Goal: Task Accomplishment & Management: Complete application form

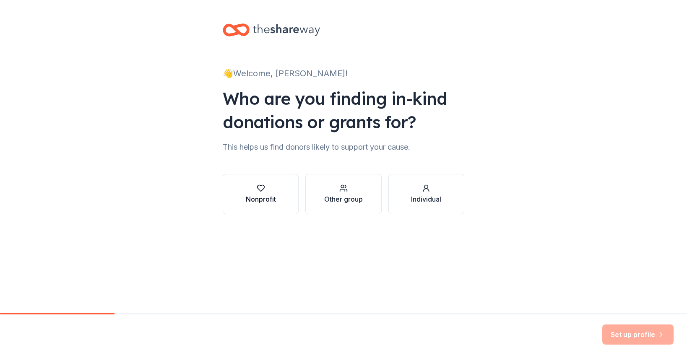
click at [259, 199] on div "Nonprofit" at bounding box center [261, 199] width 30 height 10
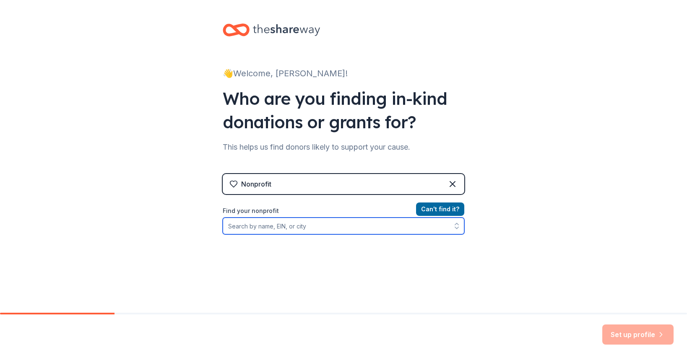
click at [312, 229] on input "Find your nonprofit" at bounding box center [344, 226] width 242 height 17
type input "cashell"
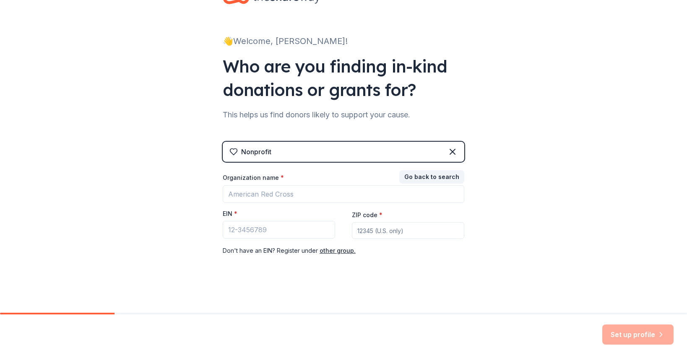
scroll to position [32, 0]
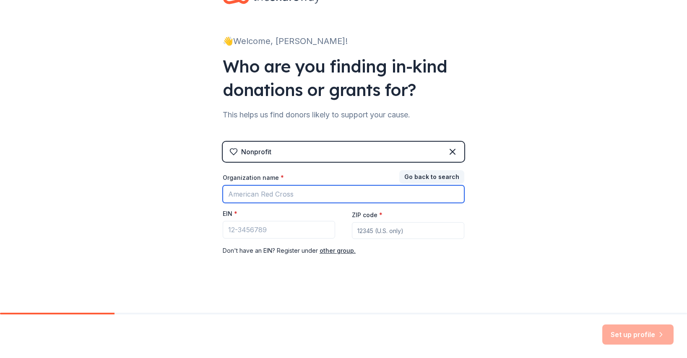
click at [321, 196] on input "Organization name *" at bounding box center [344, 194] width 242 height 18
type input "Cashell Elementary School Parent Teacher Association"
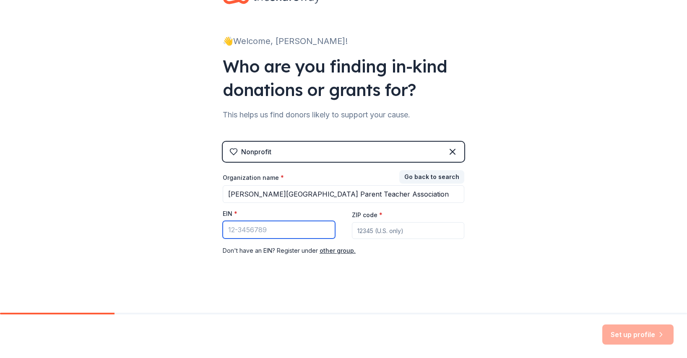
paste input "23-7077025"
type input "23-7077025"
click at [376, 230] on input "ZIP code *" at bounding box center [408, 230] width 112 height 17
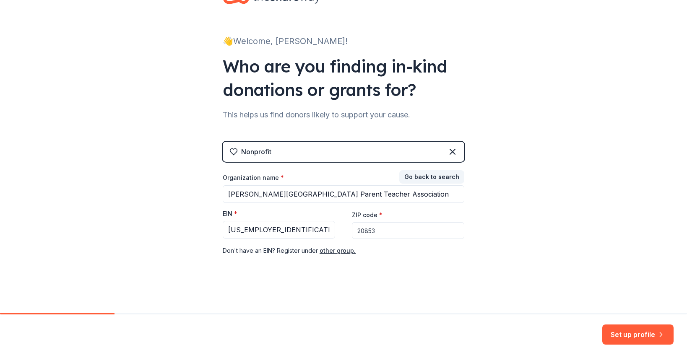
type input "20853"
click at [588, 89] on div "👋 Welcome, Mel! Who are you finding in-kind donations or grants for? This helps…" at bounding box center [343, 140] width 687 height 345
click at [634, 335] on button "Set up profile" at bounding box center [638, 335] width 71 height 20
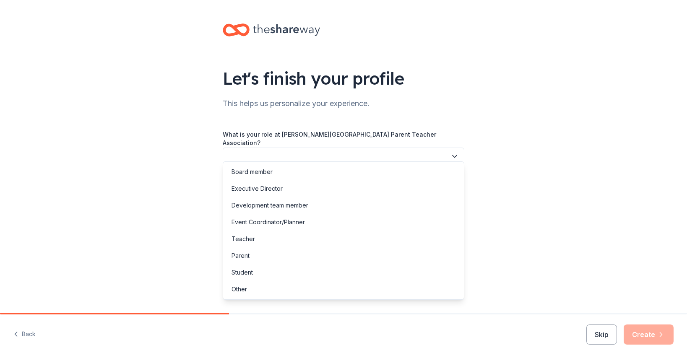
click at [428, 154] on button "button" at bounding box center [344, 157] width 242 height 18
click at [354, 251] on div "Parent" at bounding box center [343, 256] width 237 height 17
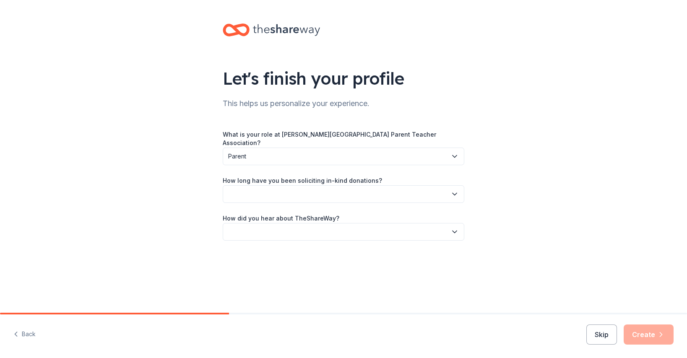
click at [346, 188] on button "button" at bounding box center [344, 194] width 242 height 18
click at [362, 139] on div "What is your role at Cashell Elementary School Parent Teacher Association? Pare…" at bounding box center [344, 185] width 242 height 110
click at [388, 148] on button "Parent" at bounding box center [344, 157] width 242 height 18
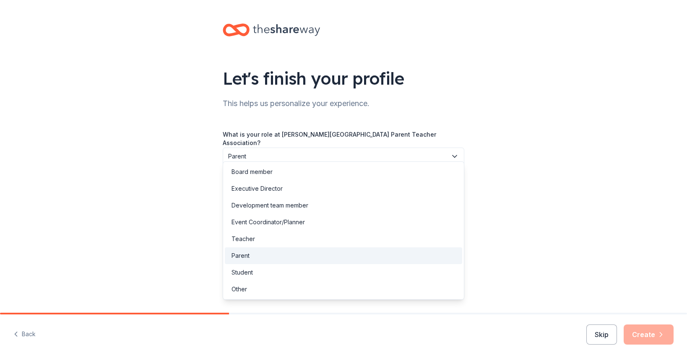
click at [344, 162] on div "Board member Executive Director Development team member Event Coordinator/Plann…" at bounding box center [344, 231] width 242 height 138
click at [345, 167] on div "Board member" at bounding box center [343, 172] width 237 height 17
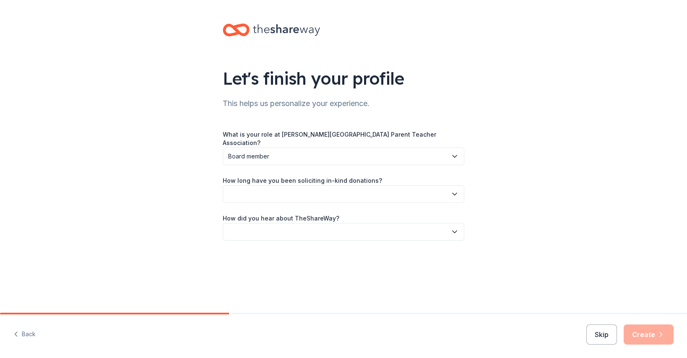
click at [376, 185] on button "button" at bounding box center [344, 194] width 242 height 18
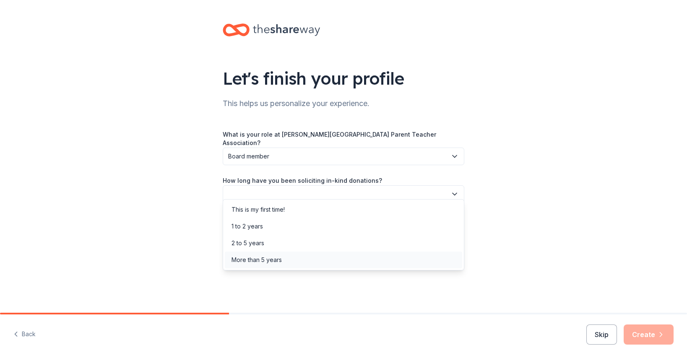
click at [373, 256] on div "More than 5 years" at bounding box center [343, 260] width 237 height 17
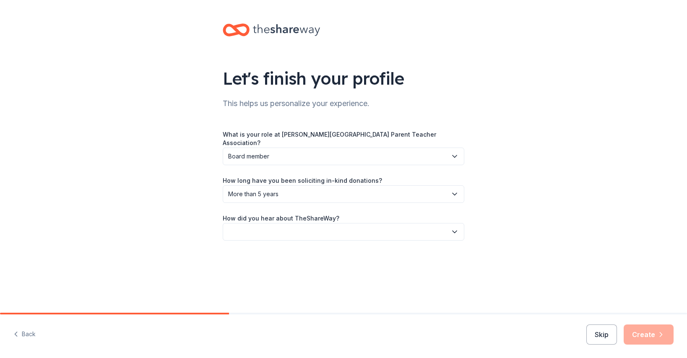
click at [367, 225] on button "button" at bounding box center [344, 232] width 242 height 18
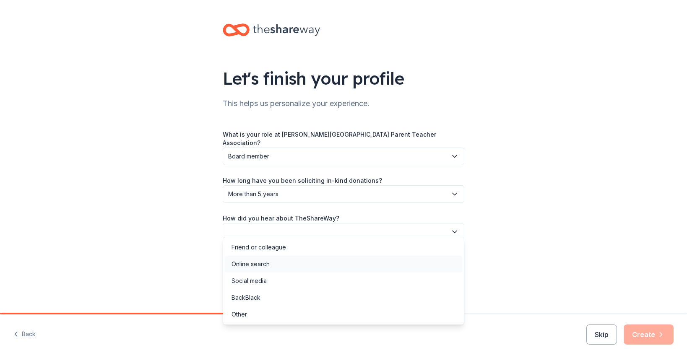
click at [366, 269] on div "Online search" at bounding box center [343, 264] width 237 height 17
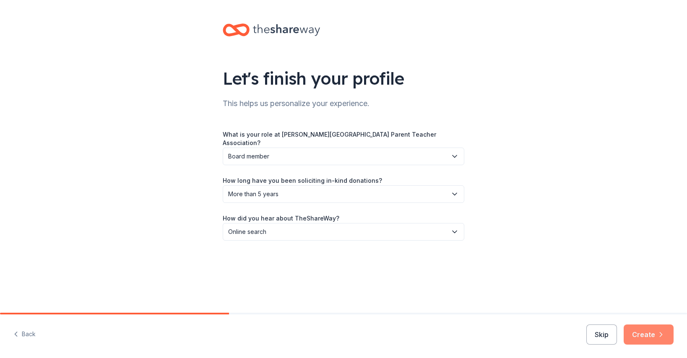
click at [636, 341] on button "Create" at bounding box center [649, 335] width 50 height 20
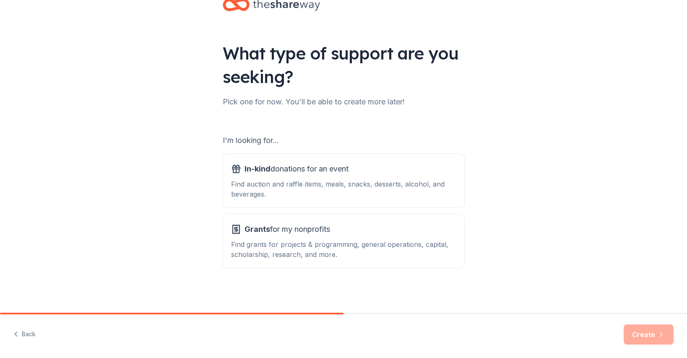
scroll to position [26, 0]
click at [350, 163] on div "In-kind donations for an event" at bounding box center [343, 168] width 225 height 13
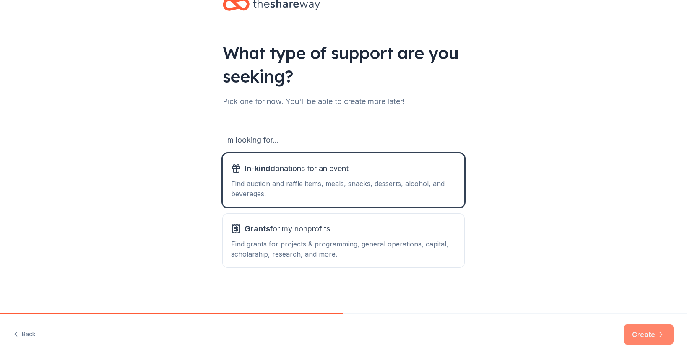
click at [649, 333] on button "Create" at bounding box center [649, 335] width 50 height 20
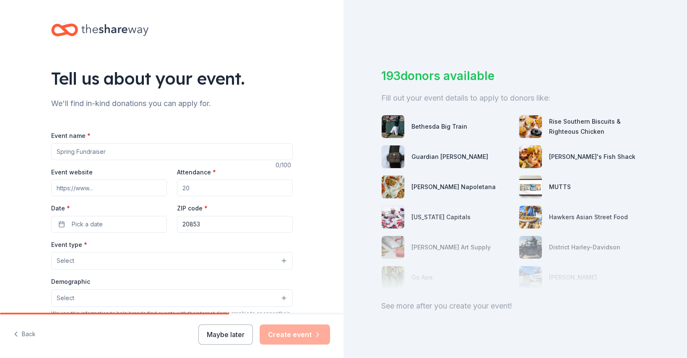
click at [157, 150] on input "Event name *" at bounding box center [172, 152] width 242 height 17
type input "Cougar Dash"
type input "300"
click at [151, 219] on button "Pick a date" at bounding box center [109, 224] width 116 height 17
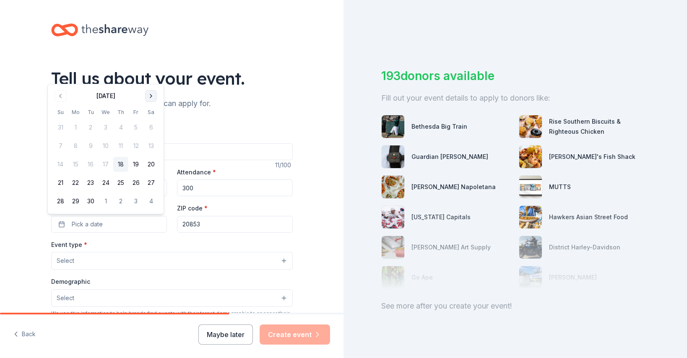
click at [152, 94] on button "Go to next month" at bounding box center [151, 96] width 12 height 12
click at [61, 146] on button "5" at bounding box center [60, 145] width 15 height 15
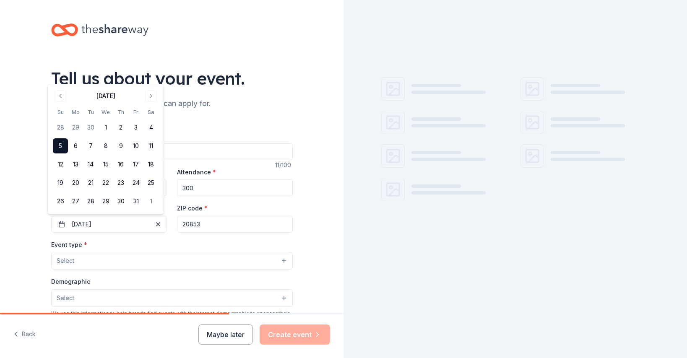
click at [157, 256] on button "Select" at bounding box center [172, 261] width 242 height 18
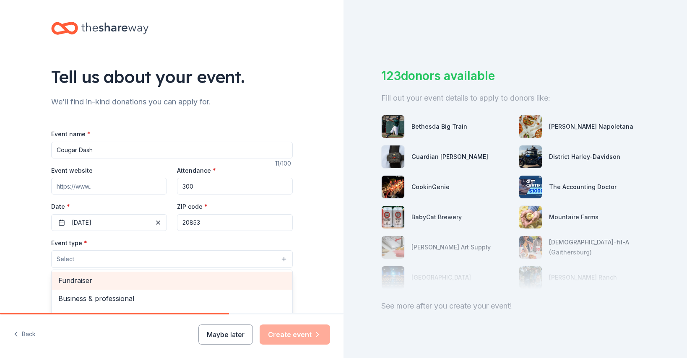
click at [149, 274] on div "Fundraiser" at bounding box center [172, 281] width 241 height 18
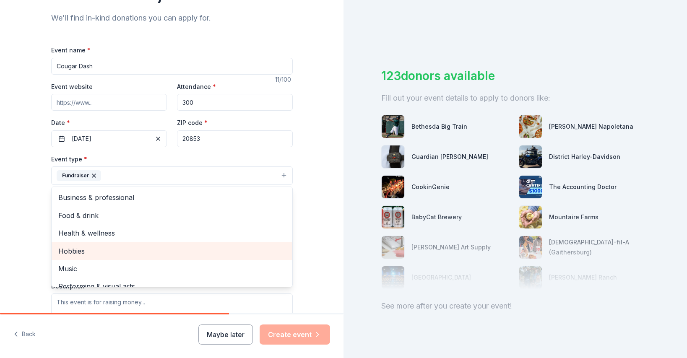
scroll to position [89, 0]
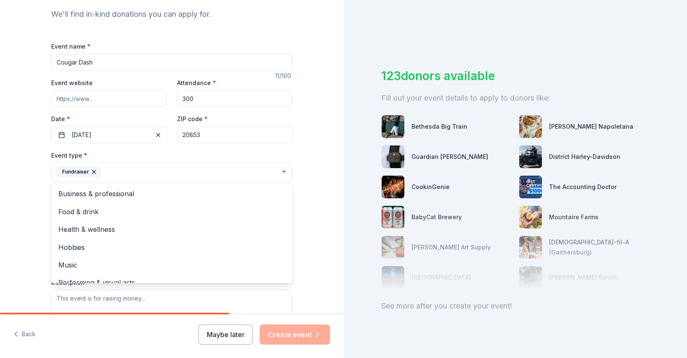
click at [26, 226] on div "Tell us about your event. We'll find in-kind donations you can apply for. Event…" at bounding box center [172, 190] width 344 height 559
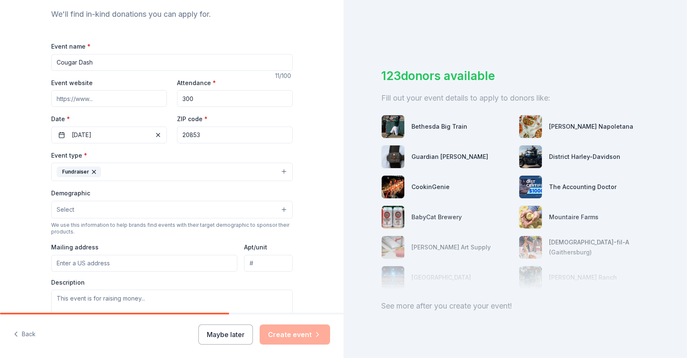
click at [135, 175] on button "Fundraiser" at bounding box center [172, 172] width 242 height 18
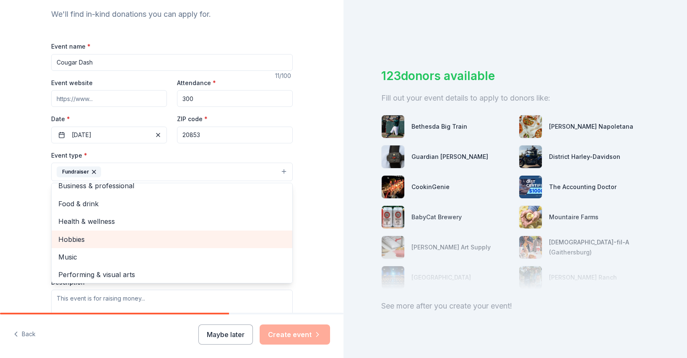
scroll to position [10, 0]
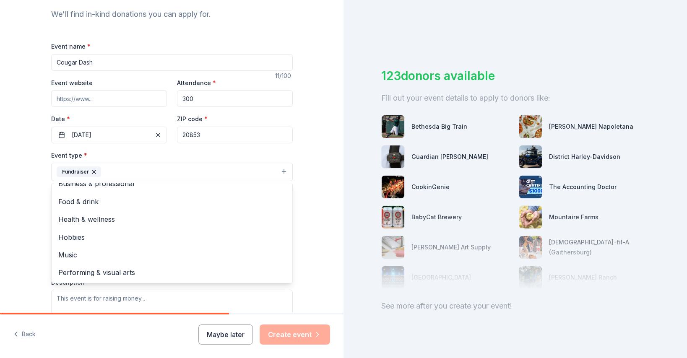
click at [28, 232] on div "Tell us about your event. We'll find in-kind donations you can apply for. Event…" at bounding box center [172, 190] width 344 height 559
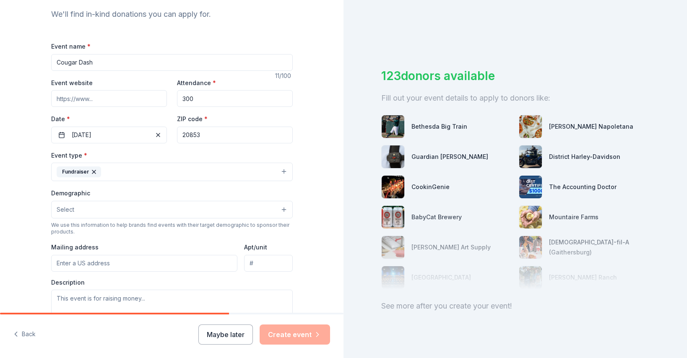
click at [108, 208] on button "Select" at bounding box center [172, 210] width 242 height 18
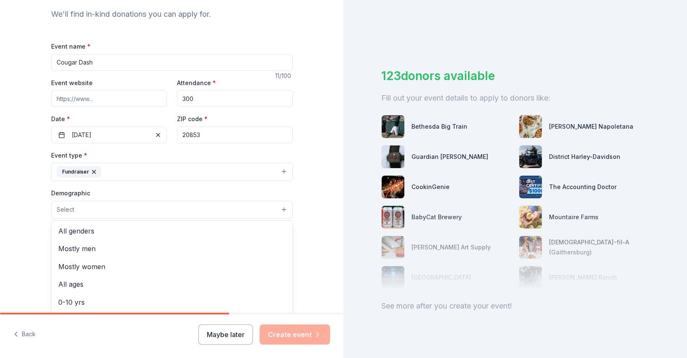
drag, startPoint x: 18, startPoint y: 215, endPoint x: 22, endPoint y: 220, distance: 6.0
click at [18, 215] on div "Tell us about your event. We'll find in-kind donations you can apply for. Event…" at bounding box center [172, 190] width 344 height 559
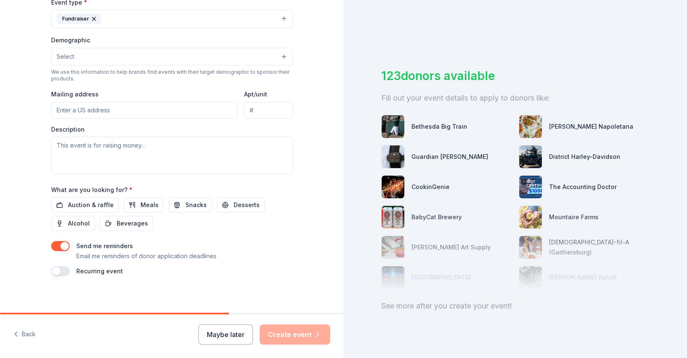
scroll to position [246, 0]
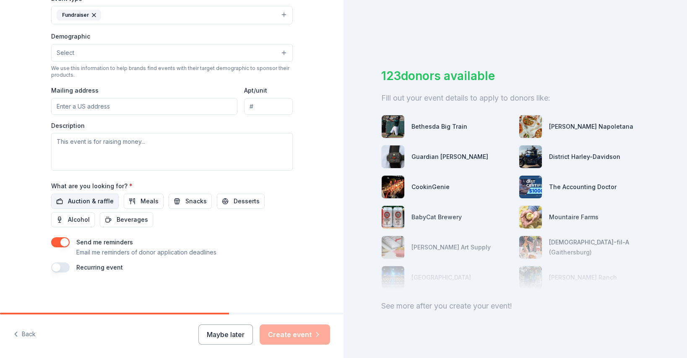
click at [91, 202] on span "Auction & raffle" at bounding box center [91, 201] width 46 height 10
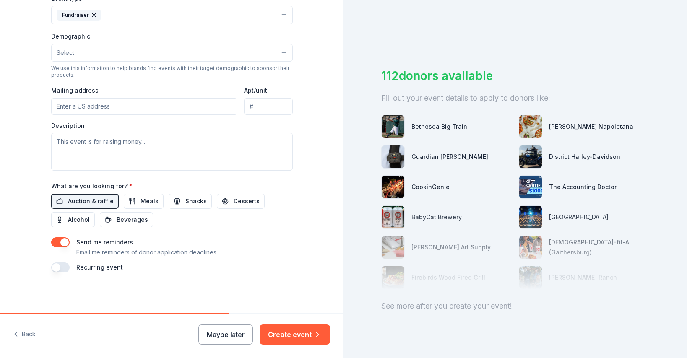
click at [65, 244] on button "button" at bounding box center [60, 242] width 18 height 10
click at [61, 266] on button "button" at bounding box center [60, 268] width 18 height 10
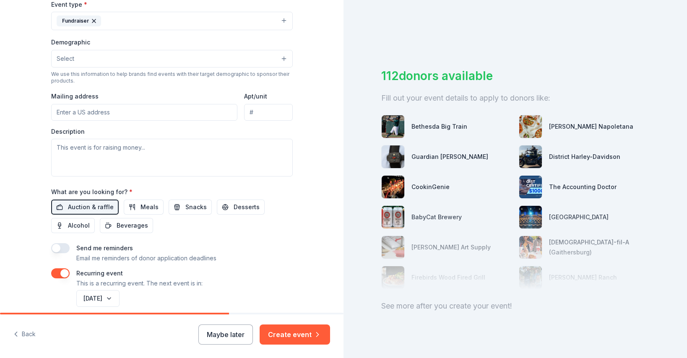
scroll to position [232, 0]
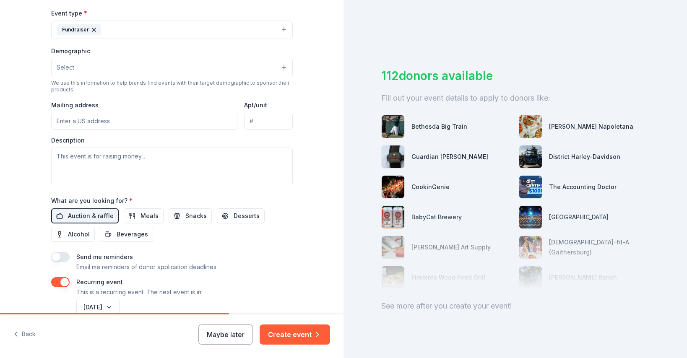
click at [157, 121] on input "Mailing address" at bounding box center [144, 121] width 187 height 17
click at [207, 177] on textarea at bounding box center [172, 167] width 242 height 38
click at [146, 121] on input "Mailing address" at bounding box center [144, 121] width 187 height 17
paste input "17101 Cashell Rd Rockville, MD 20853"
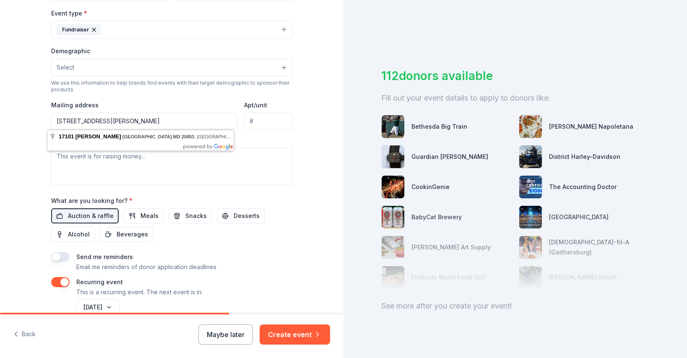
type input "17101 Cashell Rd Rockville, MD 20853"
click at [209, 165] on textarea at bounding box center [172, 167] width 242 height 38
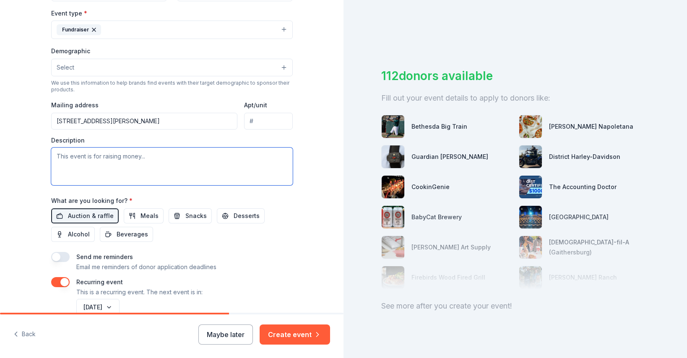
paste textarea "ashell Elementary School PTA will be hosting our 5th annual Cougar Dash on Sund…"
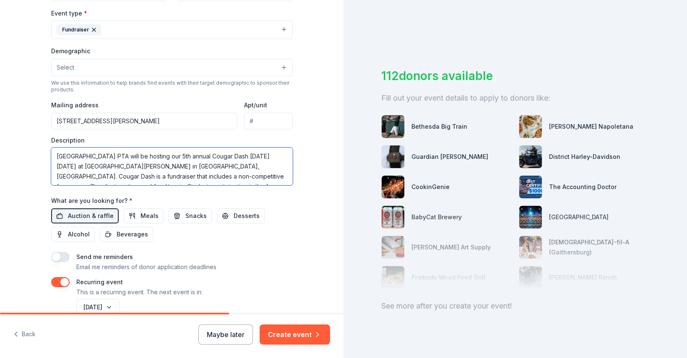
scroll to position [66, 0]
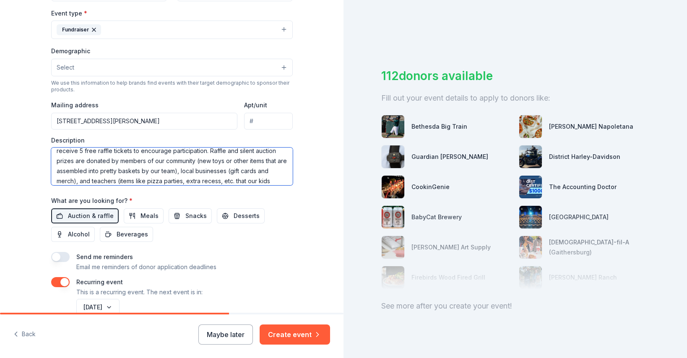
type textarea "ashell Elementary School PTA will be hosting our 5th annual Cougar Dash on Sund…"
click at [287, 255] on div "Send me reminders Email me reminders of donor application deadlines" at bounding box center [172, 262] width 242 height 20
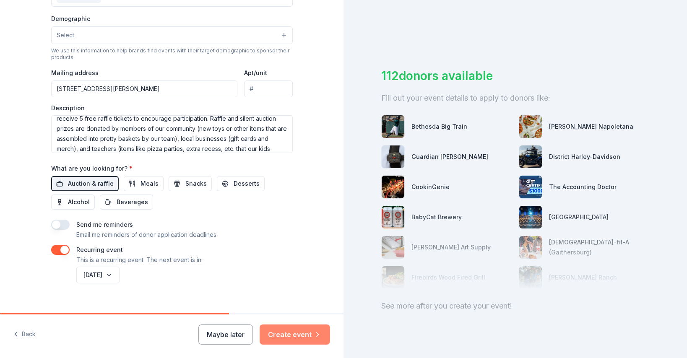
scroll to position [277, 0]
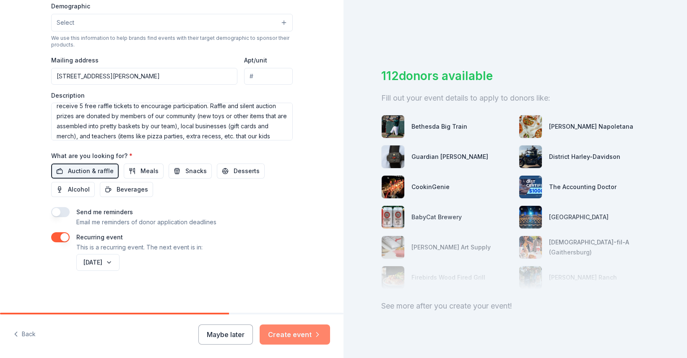
click at [312, 336] on button "Create event" at bounding box center [295, 335] width 70 height 20
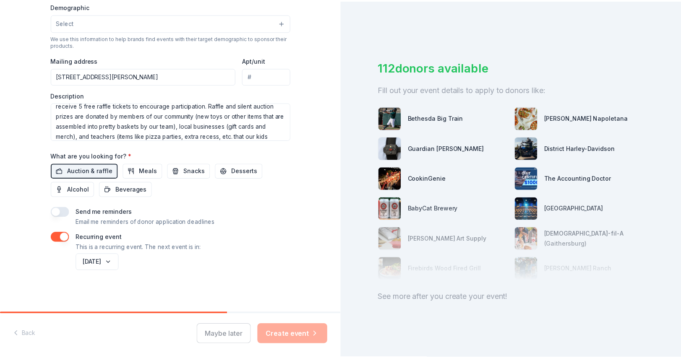
scroll to position [15, 0]
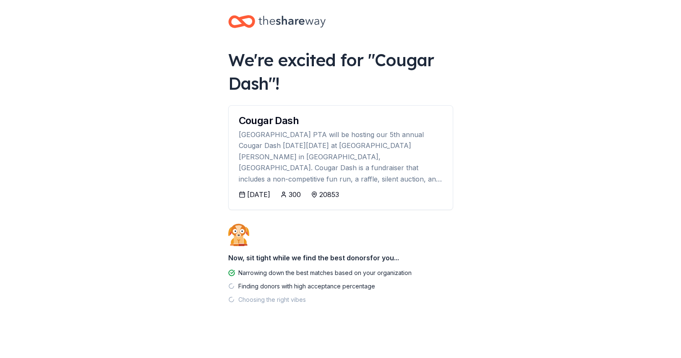
scroll to position [7, 0]
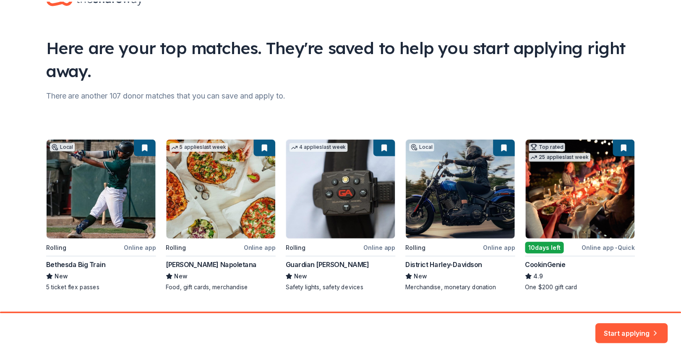
scroll to position [52, 0]
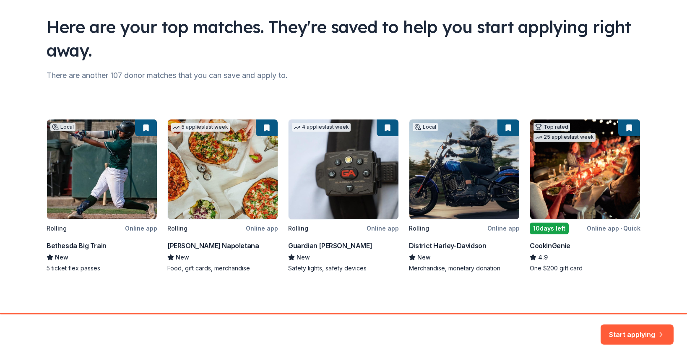
click at [109, 203] on div "Local Rolling Online app Bethesda Big Train New 5 ticket flex passes 5 applies …" at bounding box center [344, 196] width 594 height 154
click at [640, 336] on button "Start applying" at bounding box center [637, 330] width 73 height 20
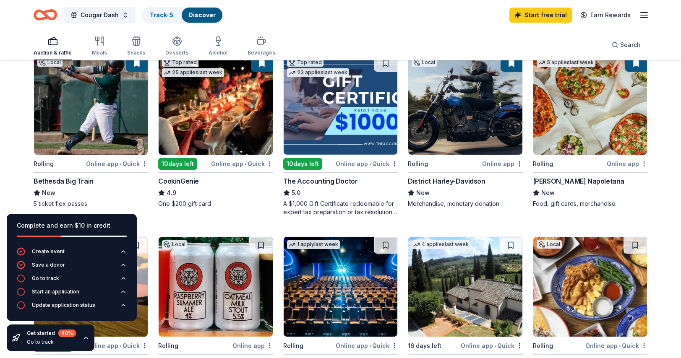
scroll to position [100, 0]
click at [113, 159] on div "Online app • Quick" at bounding box center [117, 163] width 62 height 10
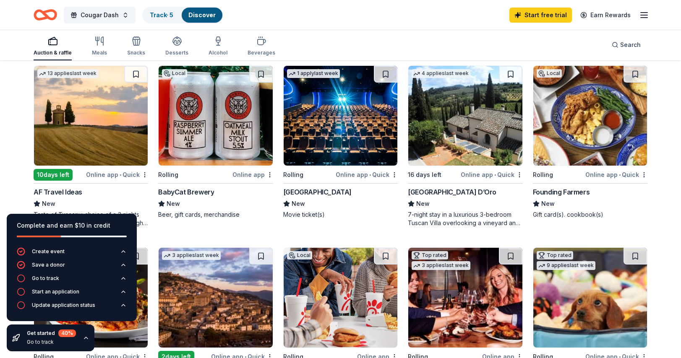
scroll to position [280, 0]
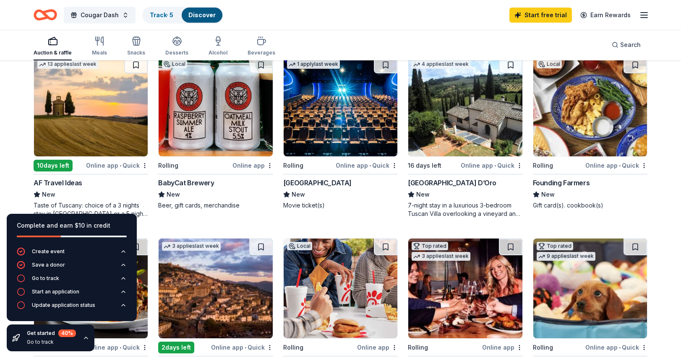
click at [359, 163] on div "Online app • Quick" at bounding box center [367, 165] width 62 height 10
click at [577, 183] on div "Founding Farmers" at bounding box center [561, 183] width 57 height 10
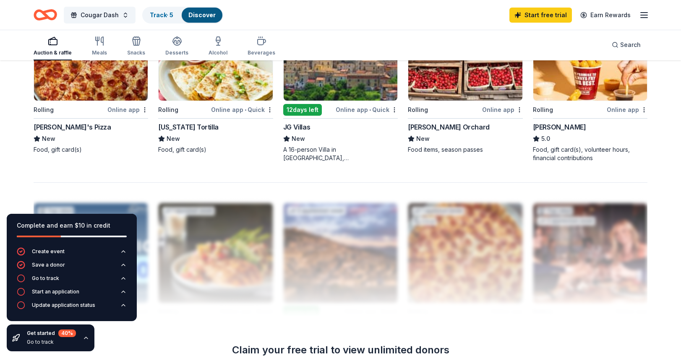
scroll to position [696, 0]
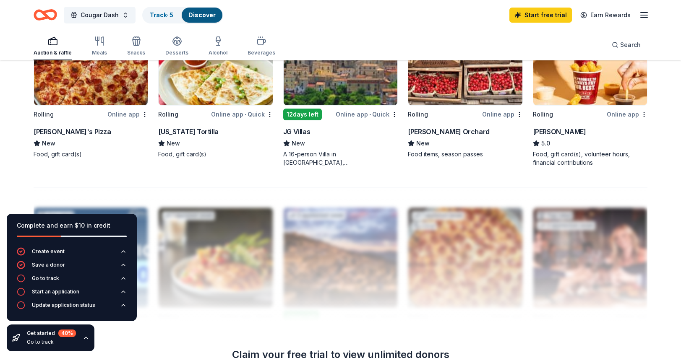
click at [420, 117] on div "Rolling" at bounding box center [418, 115] width 20 height 10
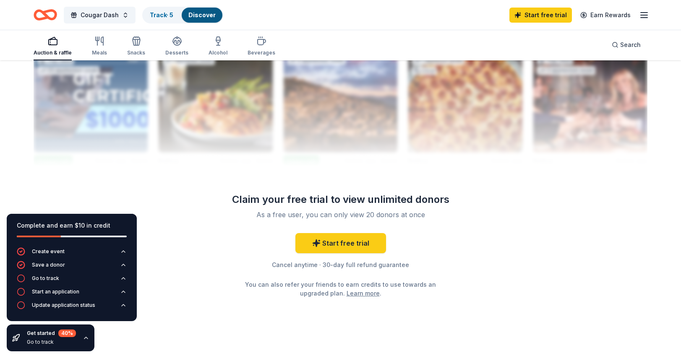
scroll to position [861, 0]
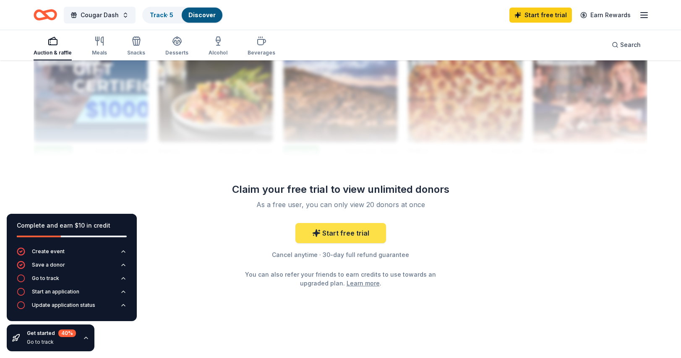
click at [355, 232] on link "Start free trial" at bounding box center [340, 233] width 91 height 20
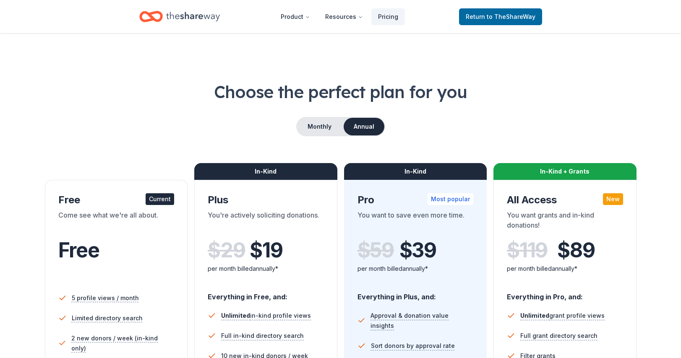
click at [513, 31] on header "Product Resources Pricing Return to TheShareWay" at bounding box center [340, 16] width 681 height 33
click at [513, 20] on span "to TheShareWay" at bounding box center [511, 16] width 49 height 7
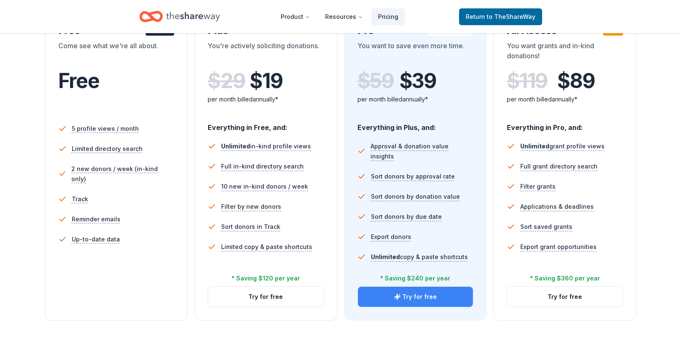
scroll to position [197, 0]
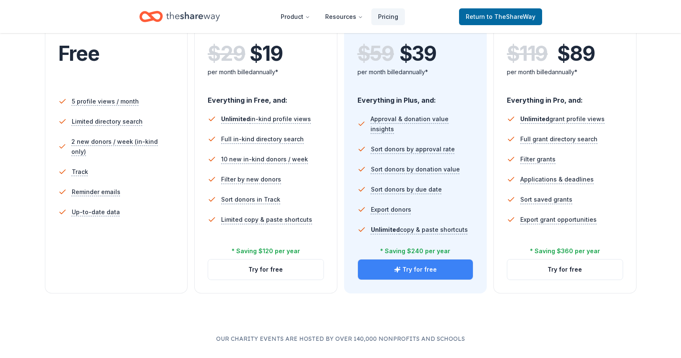
click at [415, 272] on button "Try for free" at bounding box center [415, 270] width 115 height 20
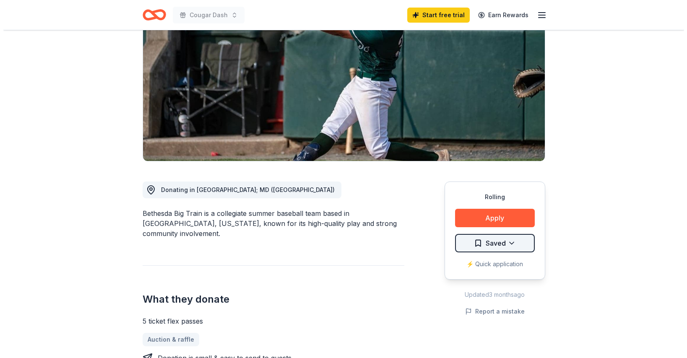
scroll to position [96, 0]
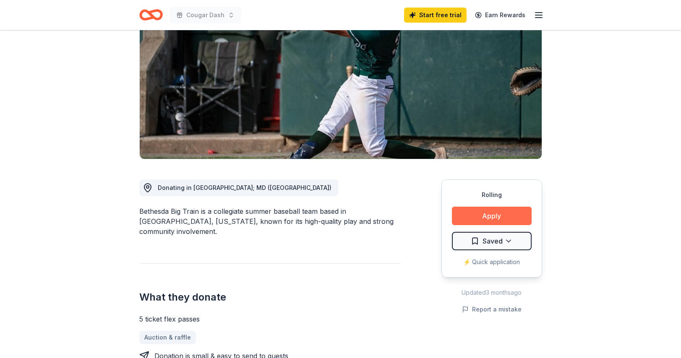
click at [498, 220] on button "Apply" at bounding box center [492, 216] width 80 height 18
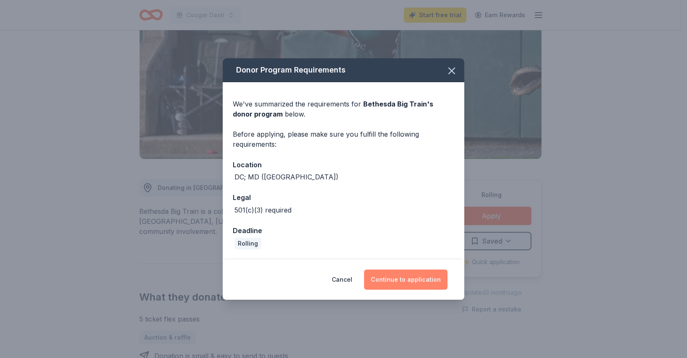
click at [412, 285] on button "Continue to application" at bounding box center [406, 280] width 84 height 20
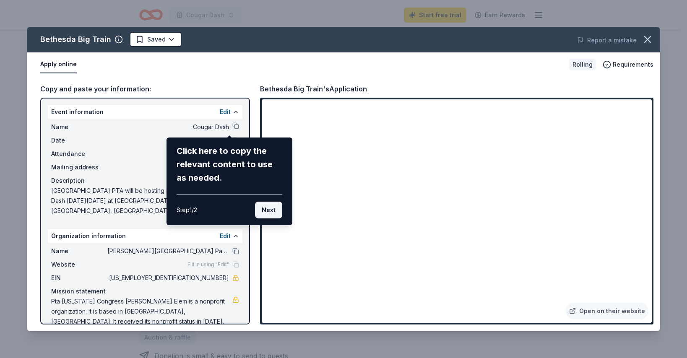
click at [265, 211] on button "Next" at bounding box center [268, 210] width 27 height 17
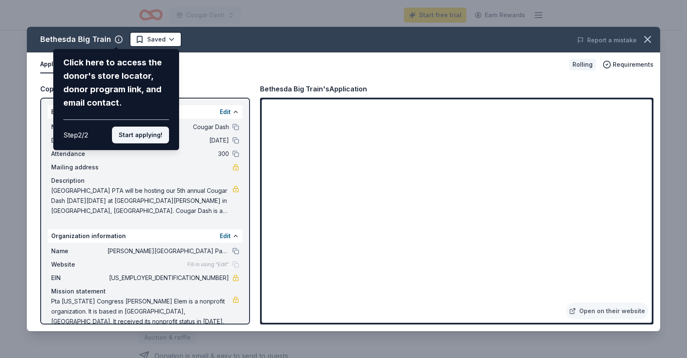
click at [149, 137] on button "Start applying!" at bounding box center [140, 135] width 57 height 17
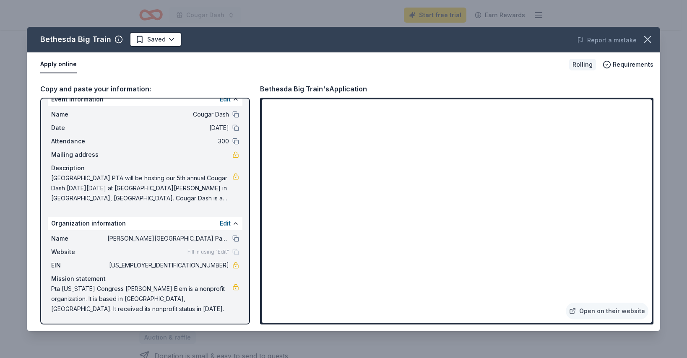
scroll to position [13, 0]
click at [59, 65] on button "Apply online" at bounding box center [58, 65] width 37 height 18
click at [612, 310] on link "Open on their website" at bounding box center [607, 311] width 83 height 17
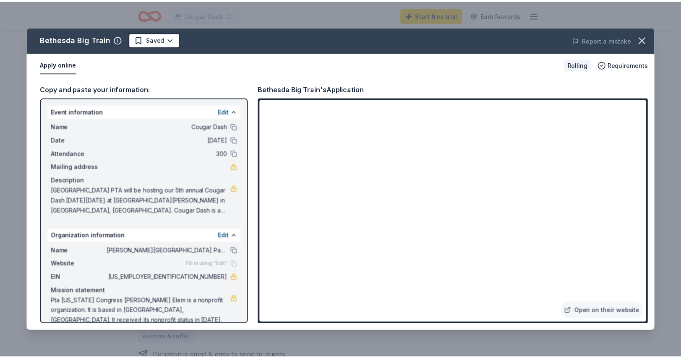
scroll to position [0, 0]
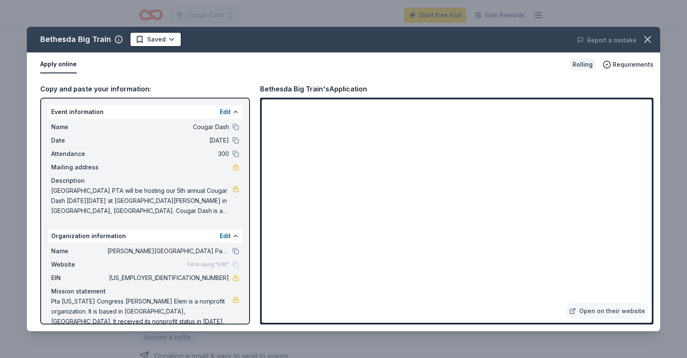
click at [210, 278] on span "23-7077025" at bounding box center [168, 278] width 122 height 10
drag, startPoint x: 198, startPoint y: 278, endPoint x: 192, endPoint y: 277, distance: 6.3
click at [198, 278] on span "23-7077025" at bounding box center [168, 278] width 122 height 10
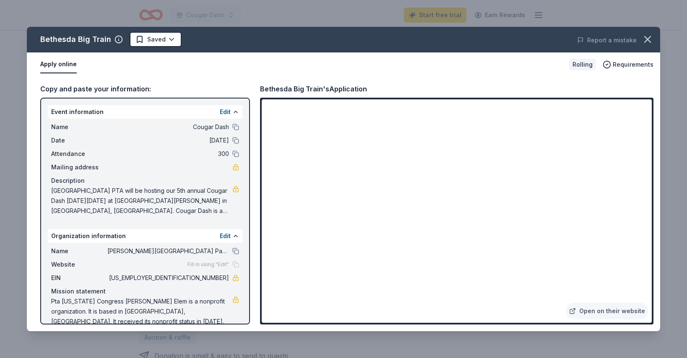
drag, startPoint x: 188, startPoint y: 277, endPoint x: 222, endPoint y: 279, distance: 34.1
click at [222, 279] on span "23-7077025" at bounding box center [168, 278] width 122 height 10
click at [232, 252] on button at bounding box center [235, 251] width 7 height 7
click at [652, 42] on button "button" at bounding box center [648, 39] width 18 height 18
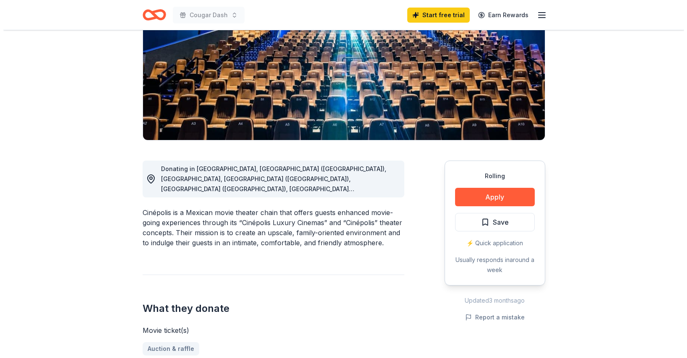
scroll to position [116, 0]
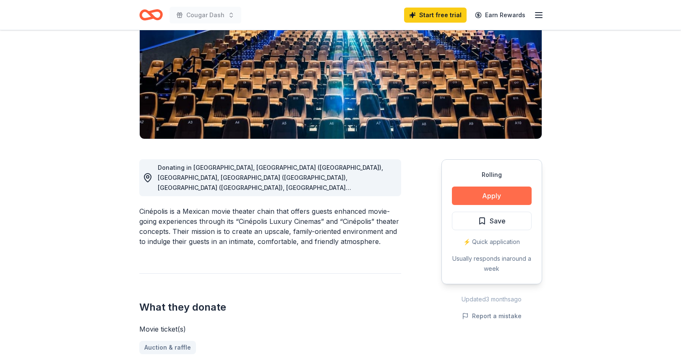
click at [491, 190] on button "Apply" at bounding box center [492, 196] width 80 height 18
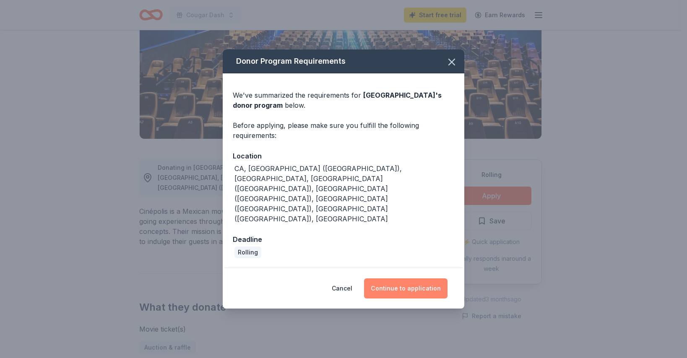
click at [420, 279] on button "Continue to application" at bounding box center [406, 289] width 84 height 20
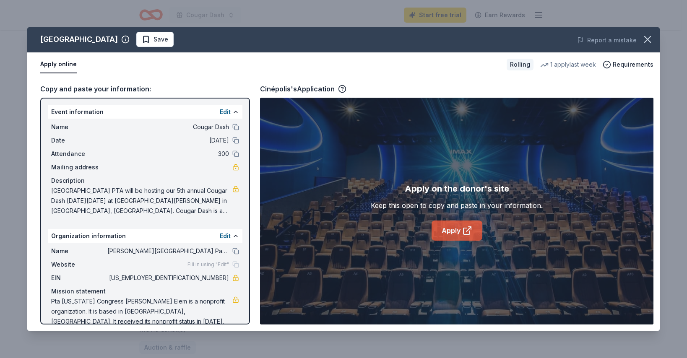
click at [459, 233] on link "Apply" at bounding box center [457, 231] width 51 height 20
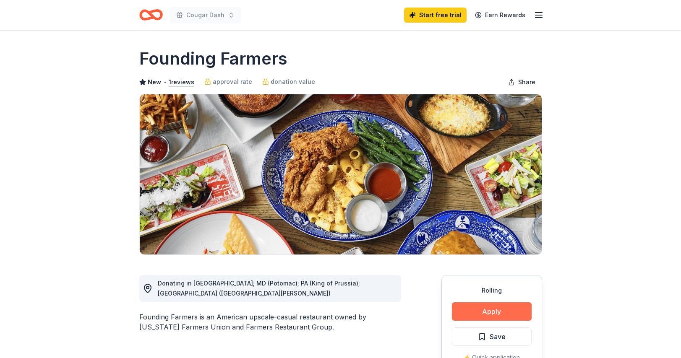
click at [502, 312] on button "Apply" at bounding box center [492, 312] width 80 height 18
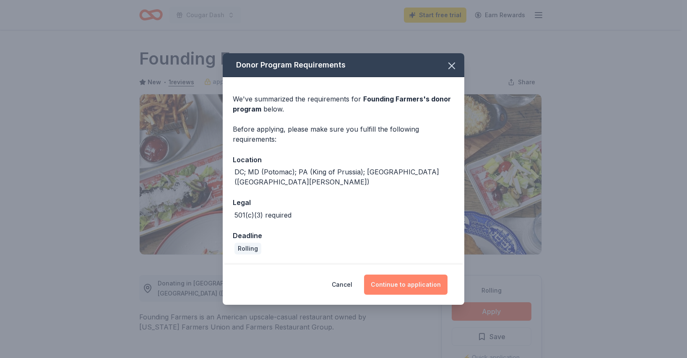
click at [402, 277] on button "Continue to application" at bounding box center [406, 285] width 84 height 20
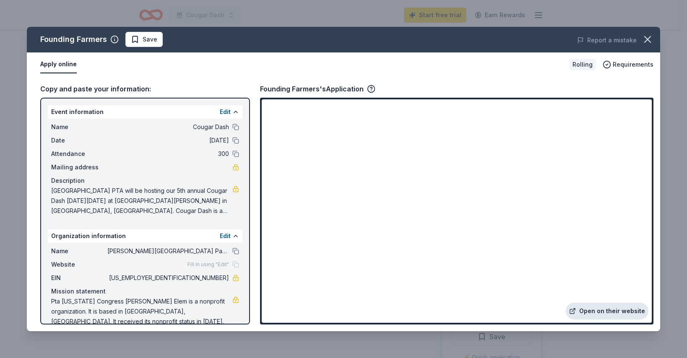
click at [614, 312] on link "Open on their website" at bounding box center [607, 311] width 83 height 17
click at [140, 303] on span "Pta [US_STATE] Congress [PERSON_NAME] Elem is a nonprofit organization. It is b…" at bounding box center [141, 312] width 181 height 30
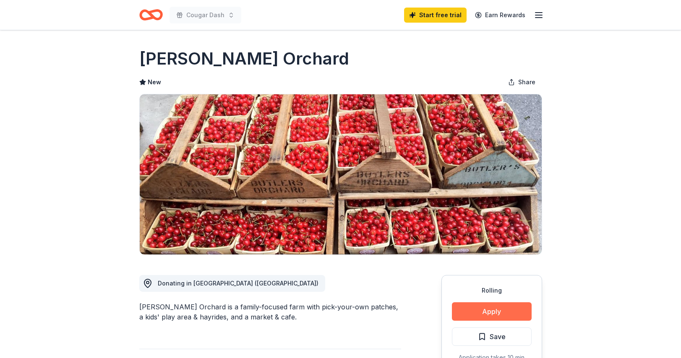
click at [498, 309] on button "Apply" at bounding box center [492, 312] width 80 height 18
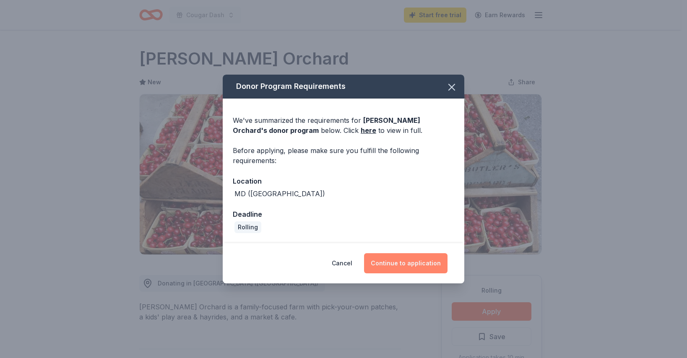
click at [423, 267] on button "Continue to application" at bounding box center [406, 263] width 84 height 20
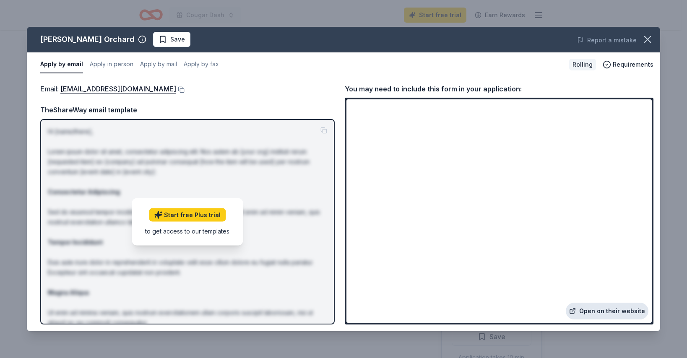
click at [625, 311] on link "Open on their website" at bounding box center [607, 311] width 83 height 17
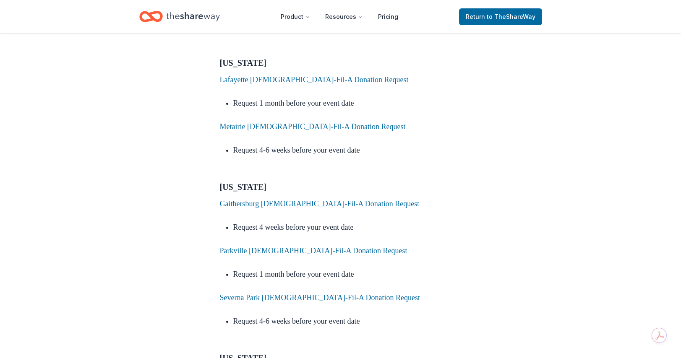
scroll to position [3095, 0]
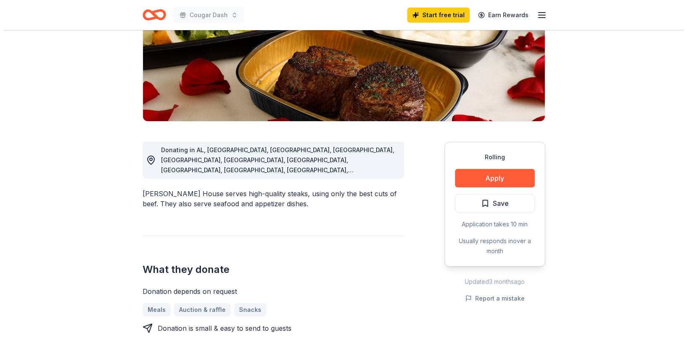
scroll to position [134, 0]
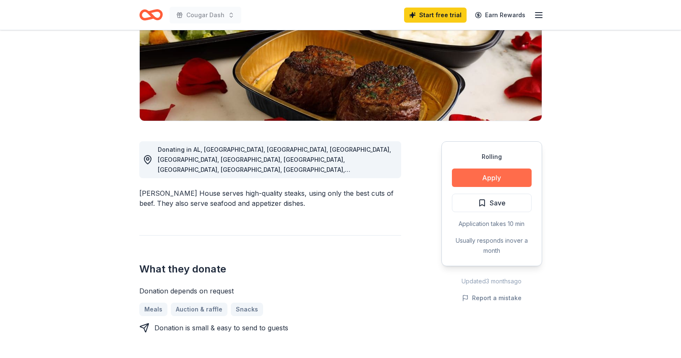
click at [490, 179] on button "Apply" at bounding box center [492, 178] width 80 height 18
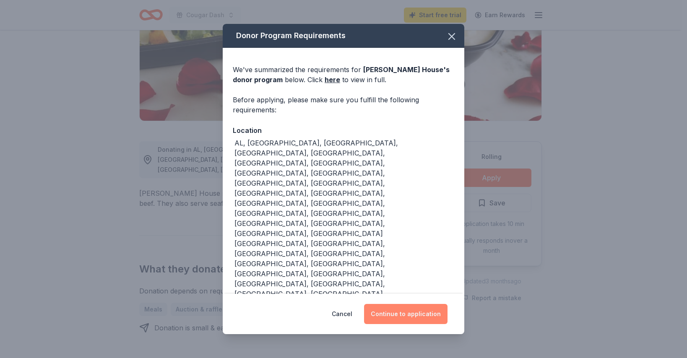
click at [394, 304] on button "Continue to application" at bounding box center [406, 314] width 84 height 20
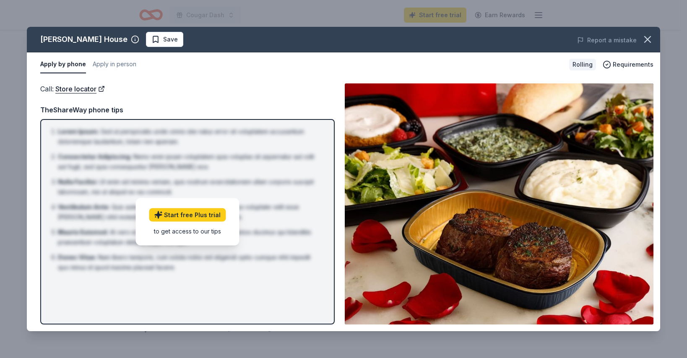
click at [498, 232] on img at bounding box center [499, 204] width 309 height 241
click at [503, 206] on img at bounding box center [499, 204] width 309 height 241
